Goal: Communication & Community: Answer question/provide support

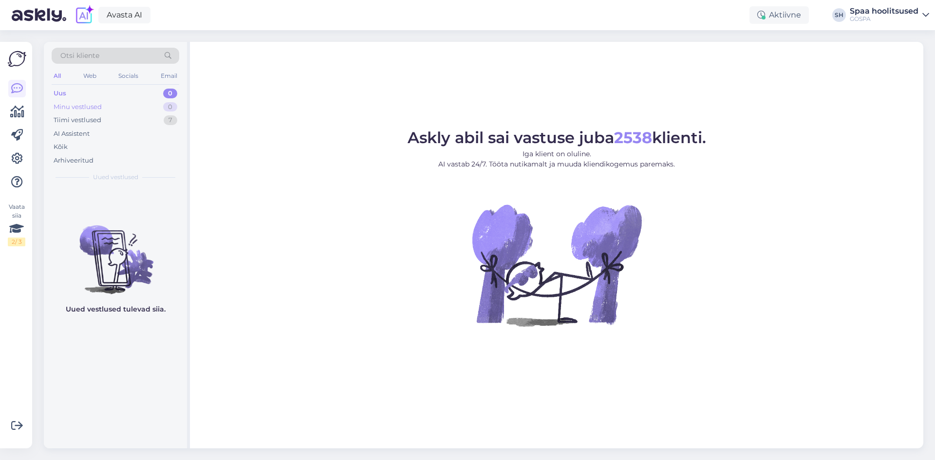
click at [97, 109] on div "Minu vestlused" at bounding box center [78, 107] width 48 height 10
click at [72, 161] on div "Arhiveeritud" at bounding box center [74, 161] width 40 height 10
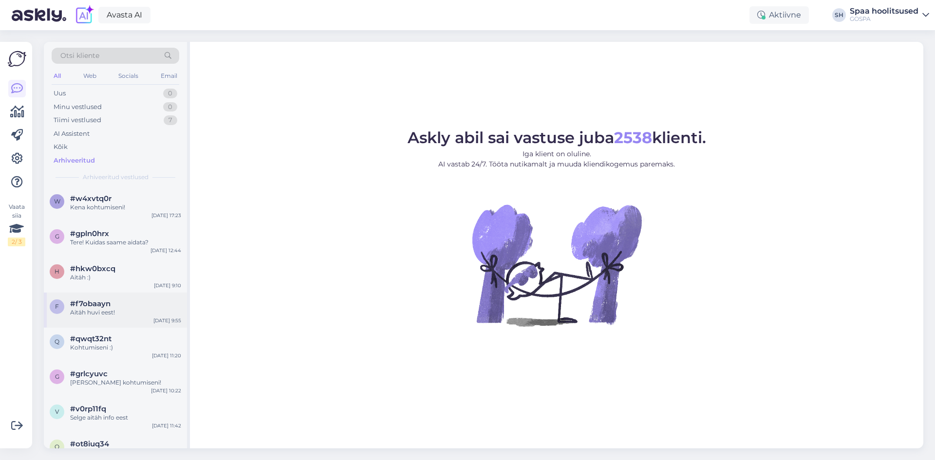
click at [87, 310] on div "Aitäh huvi eest!" at bounding box center [125, 312] width 111 height 9
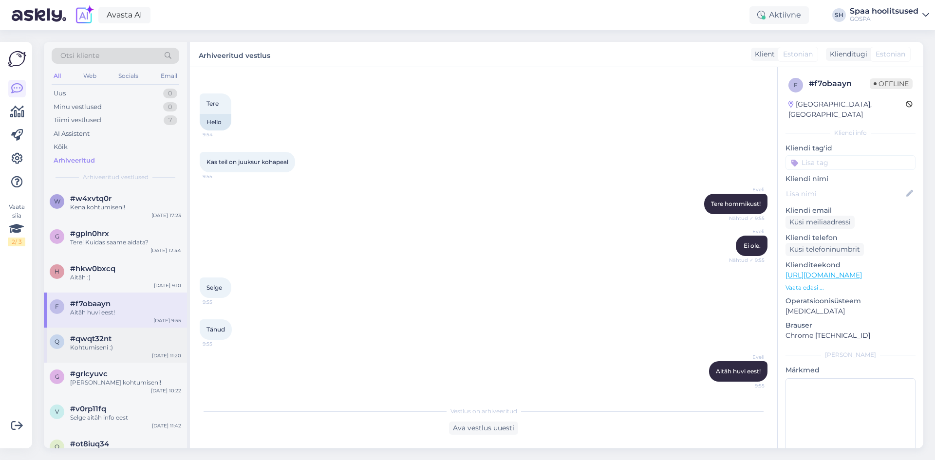
scroll to position [49, 0]
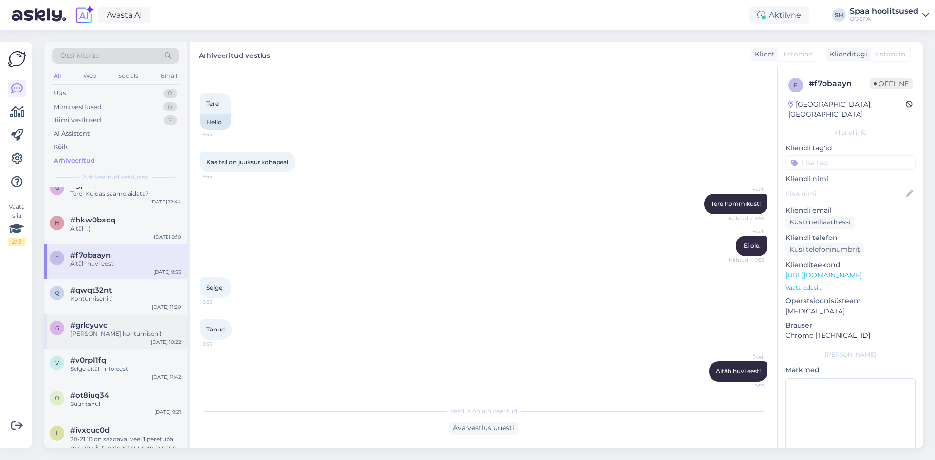
click at [120, 336] on div "[PERSON_NAME] kohtumiseni!" at bounding box center [125, 334] width 111 height 9
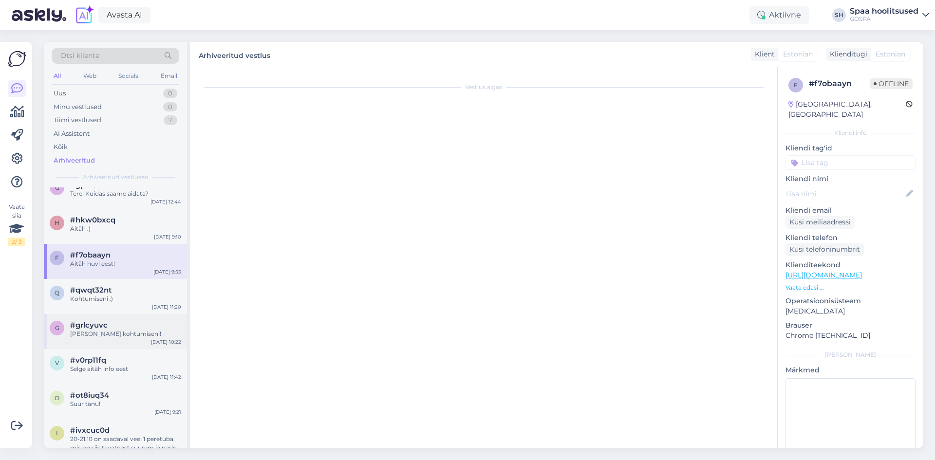
scroll to position [0, 0]
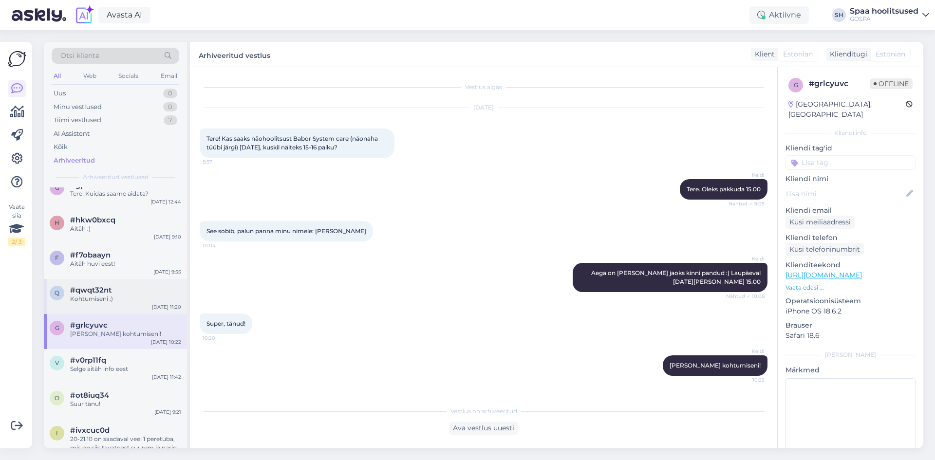
click at [123, 297] on div "Kohtumiseni :)" at bounding box center [125, 299] width 111 height 9
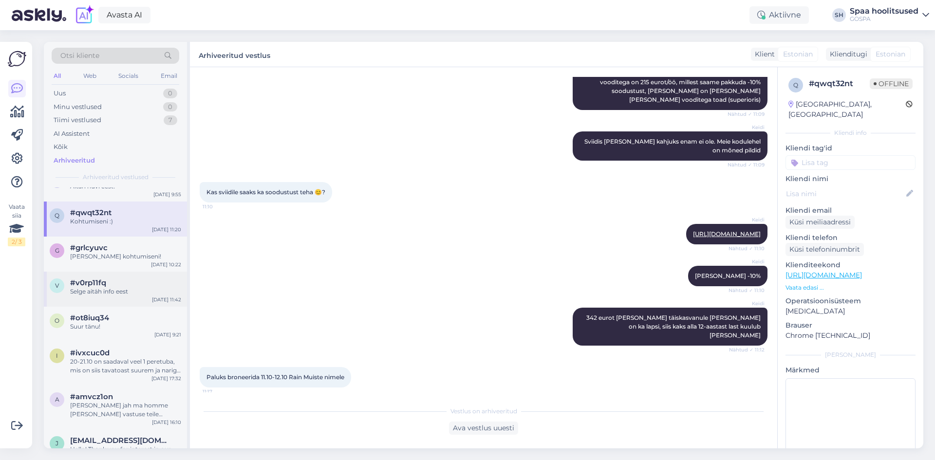
scroll to position [146, 0]
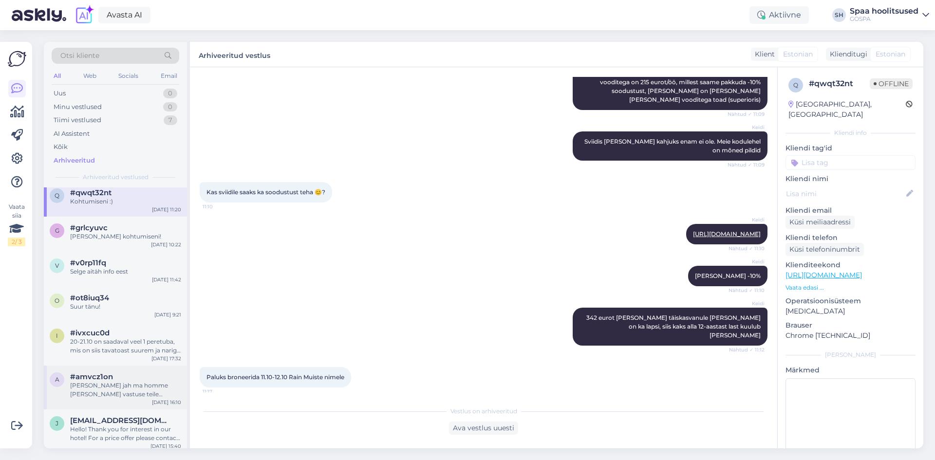
click at [121, 384] on div "[PERSON_NAME] jah ma homme [PERSON_NAME] vastuse teile [PERSON_NAME]" at bounding box center [125, 390] width 111 height 18
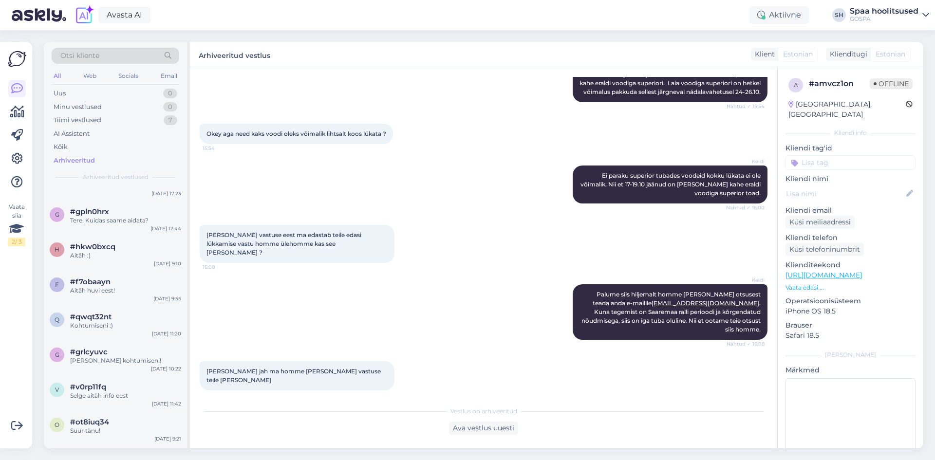
scroll to position [0, 0]
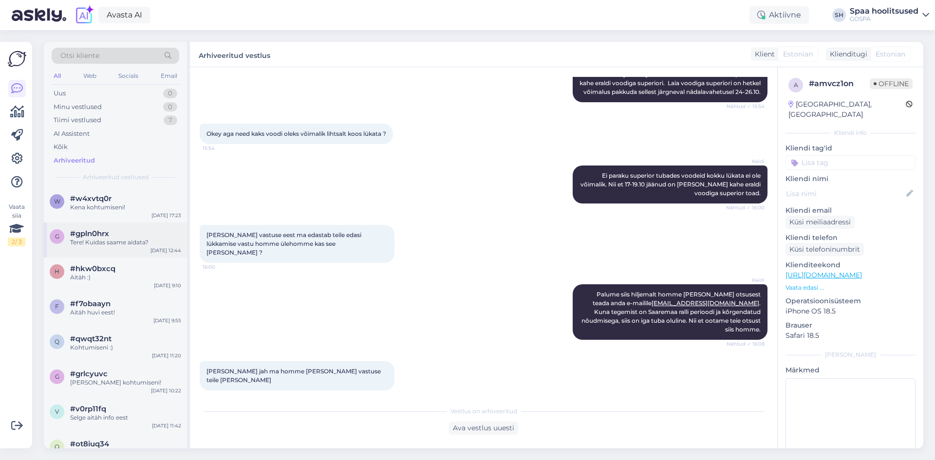
click at [128, 238] on div "Tere! Kuidas saame aidata?" at bounding box center [125, 242] width 111 height 9
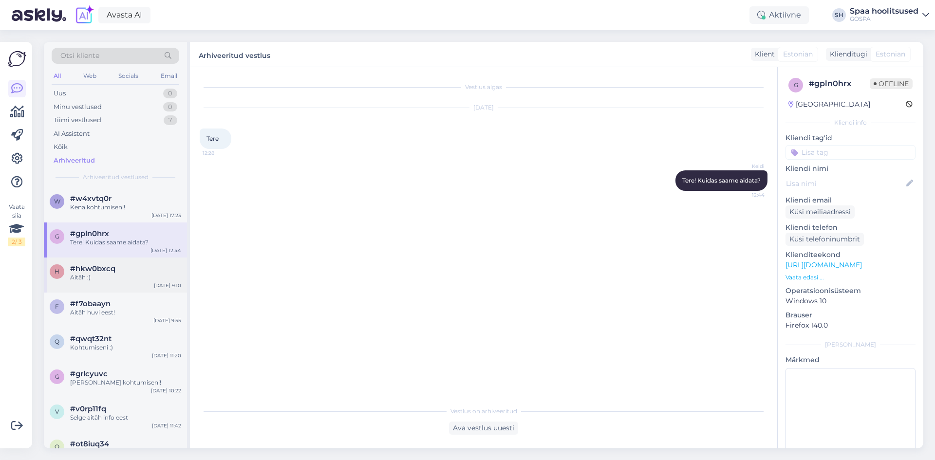
click at [119, 284] on div "h #hkw0bxcq Aitäh :) [DATE] 9:10" at bounding box center [115, 275] width 143 height 35
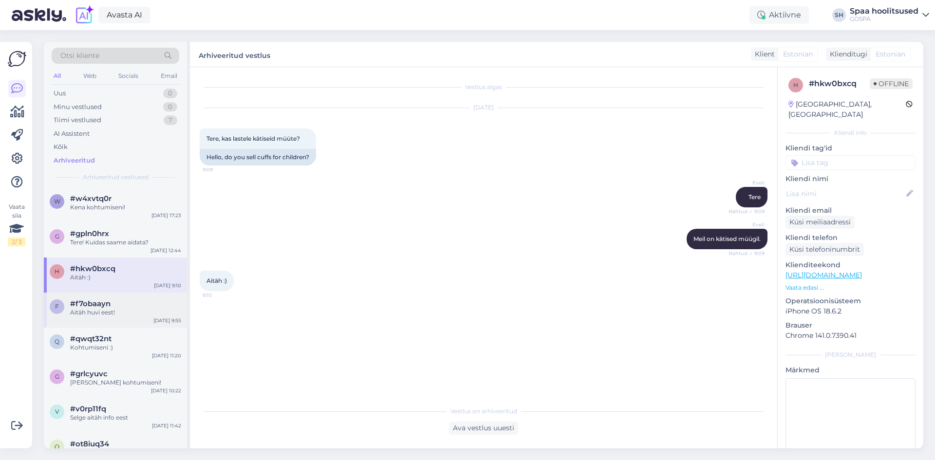
click at [113, 316] on div "Aitäh huvi eest!" at bounding box center [125, 312] width 111 height 9
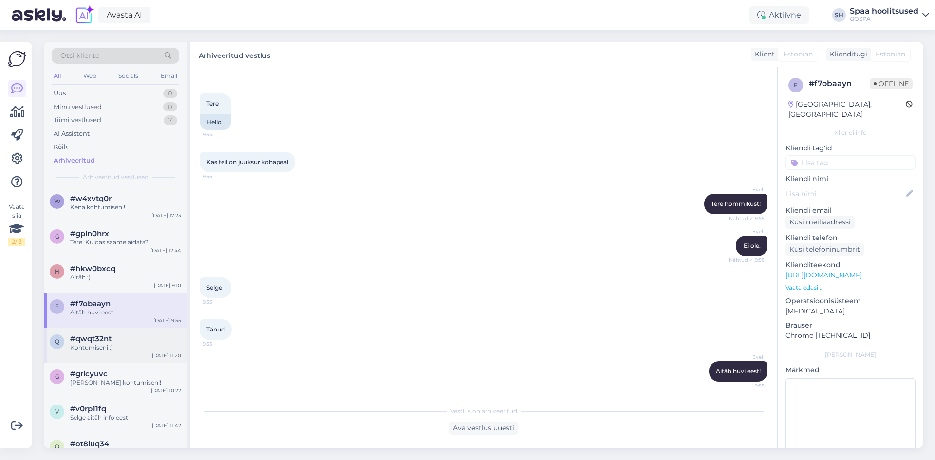
click at [113, 337] on div "#qwqt32nt" at bounding box center [125, 339] width 111 height 9
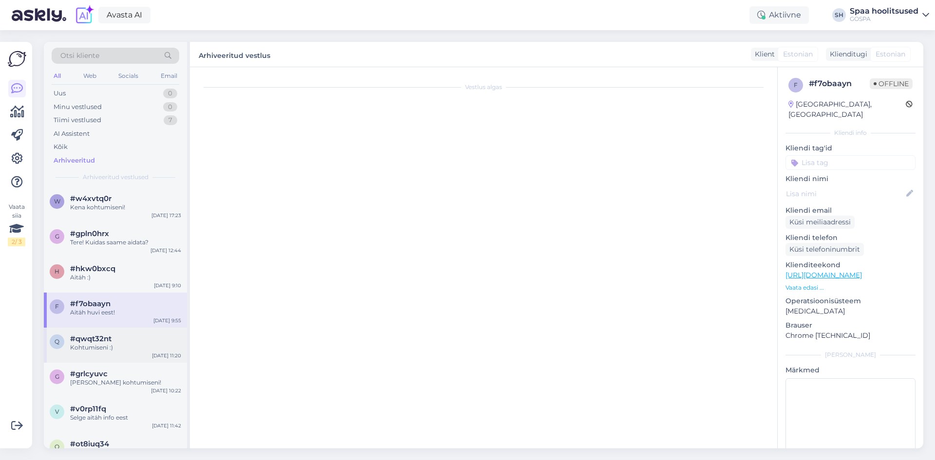
scroll to position [624, 0]
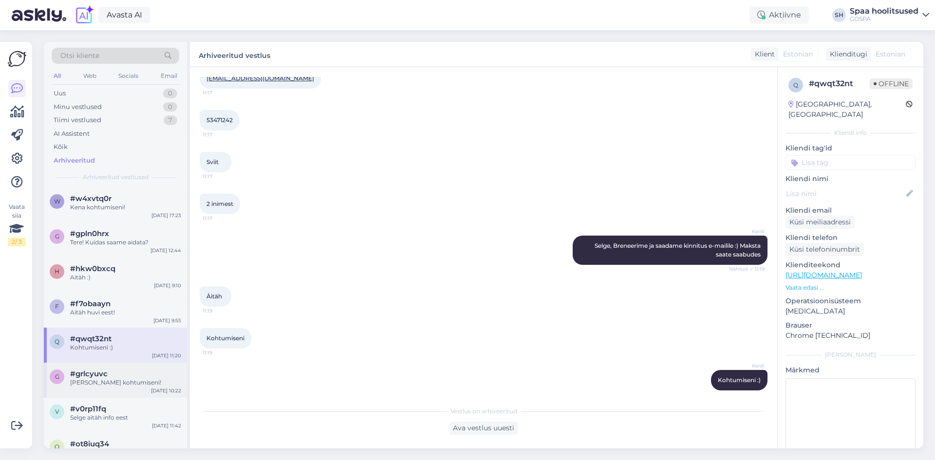
click at [111, 377] on div "#grlcyuvc" at bounding box center [125, 374] width 111 height 9
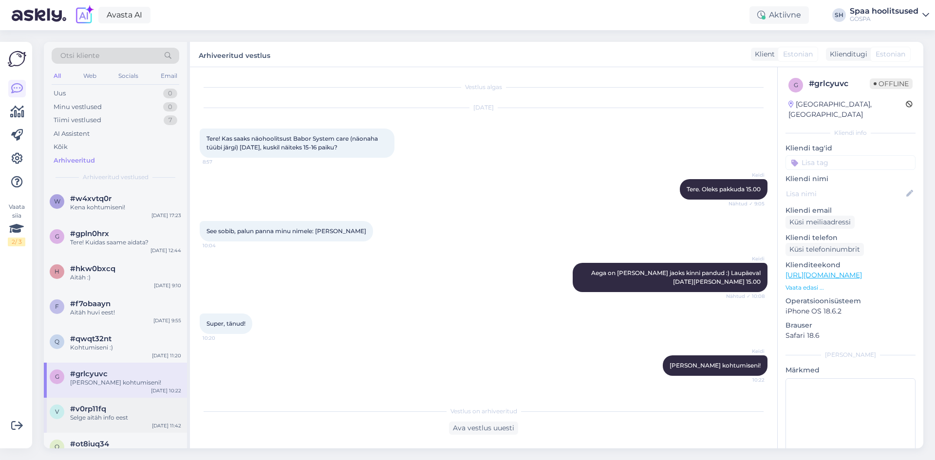
click at [103, 405] on span "#v0rp11fq" at bounding box center [88, 409] width 36 height 9
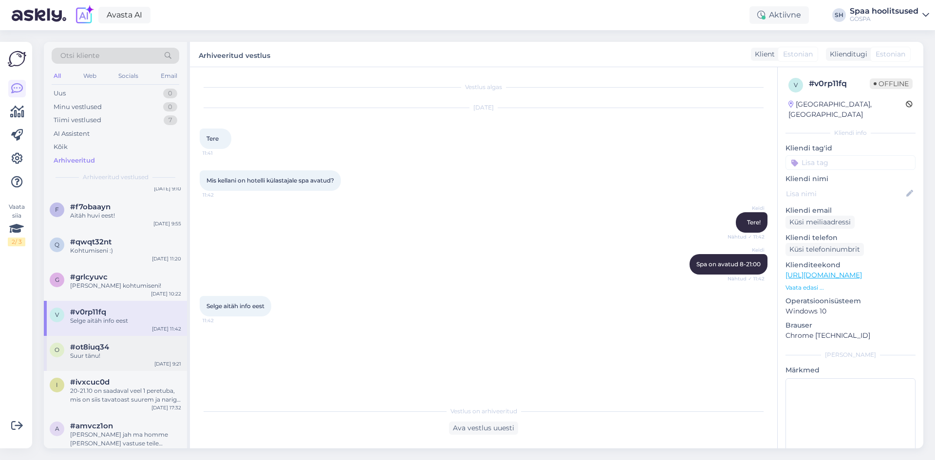
scroll to position [97, 0]
click at [114, 358] on div "Suur tänu!" at bounding box center [125, 355] width 111 height 9
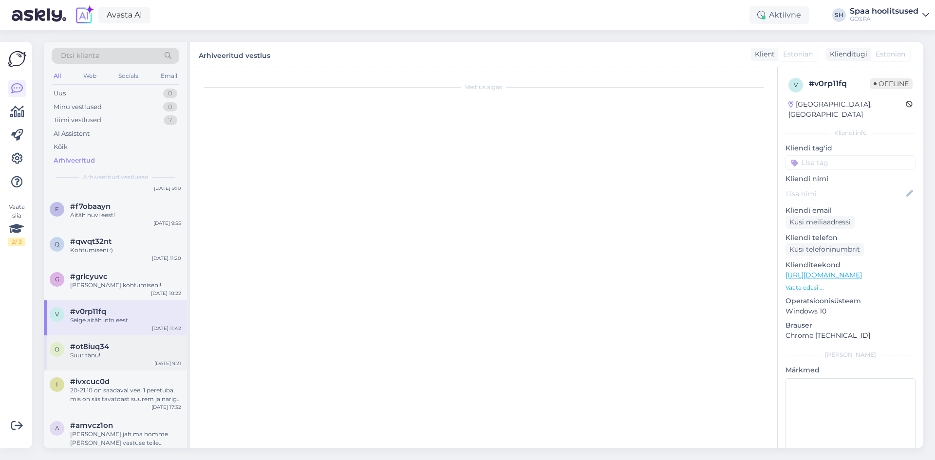
scroll to position [37, 0]
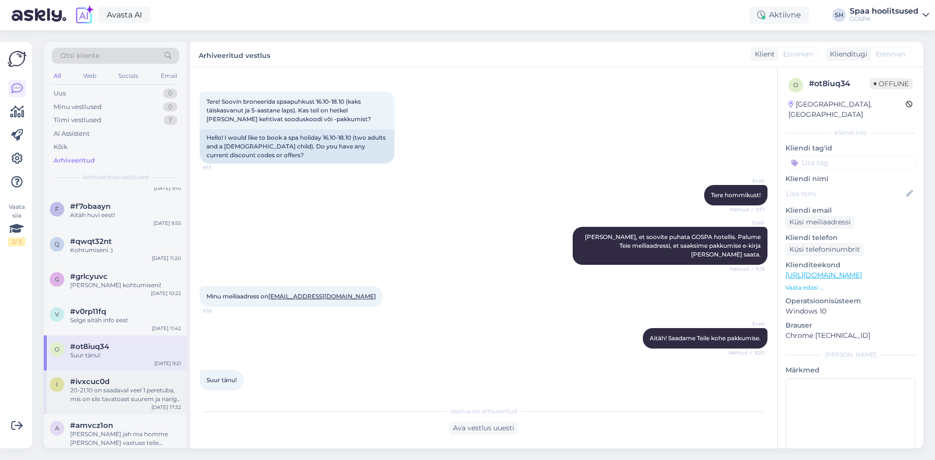
click at [111, 401] on div "20-21.10 on saadaval veel 1 peretuba, mis on siis tavatoast suurem ja nariga la…" at bounding box center [125, 395] width 111 height 18
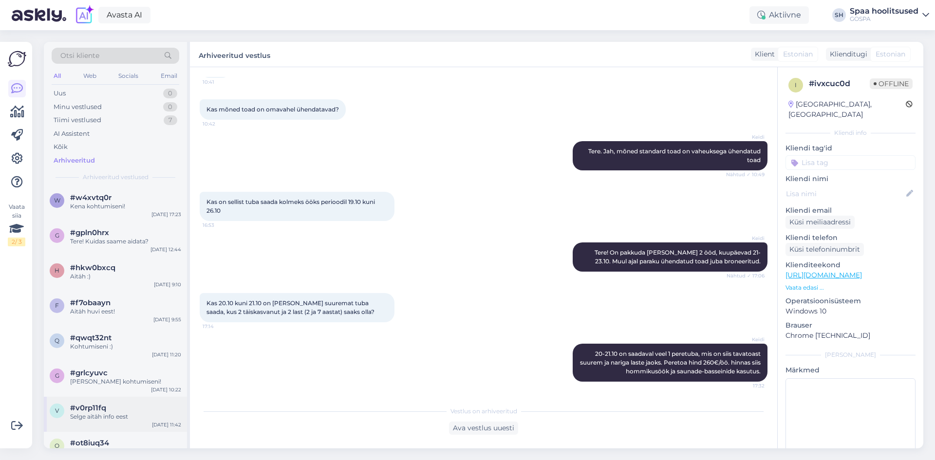
scroll to position [0, 0]
click at [101, 201] on span "#w4xvtq0r" at bounding box center [90, 198] width 41 height 9
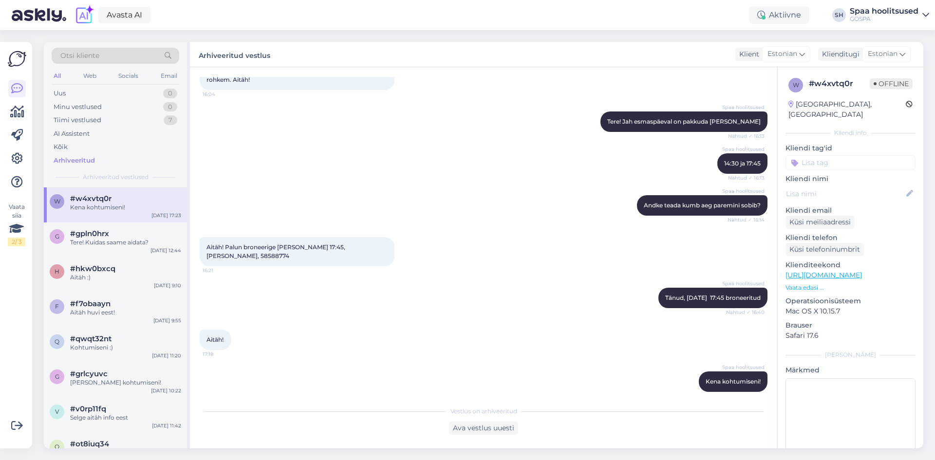
scroll to position [877, 0]
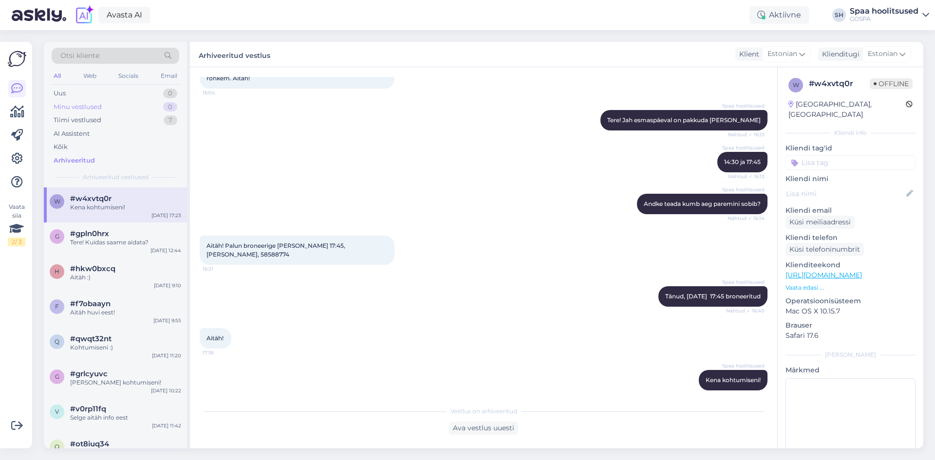
click at [71, 106] on div "Minu vestlused" at bounding box center [78, 107] width 48 height 10
